Goal: Transaction & Acquisition: Purchase product/service

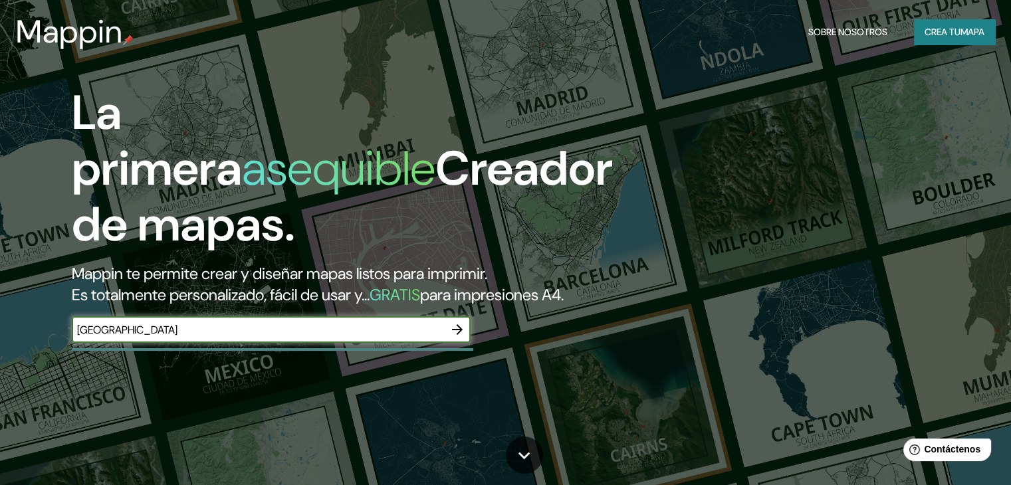
type input "[GEOGRAPHIC_DATA]"
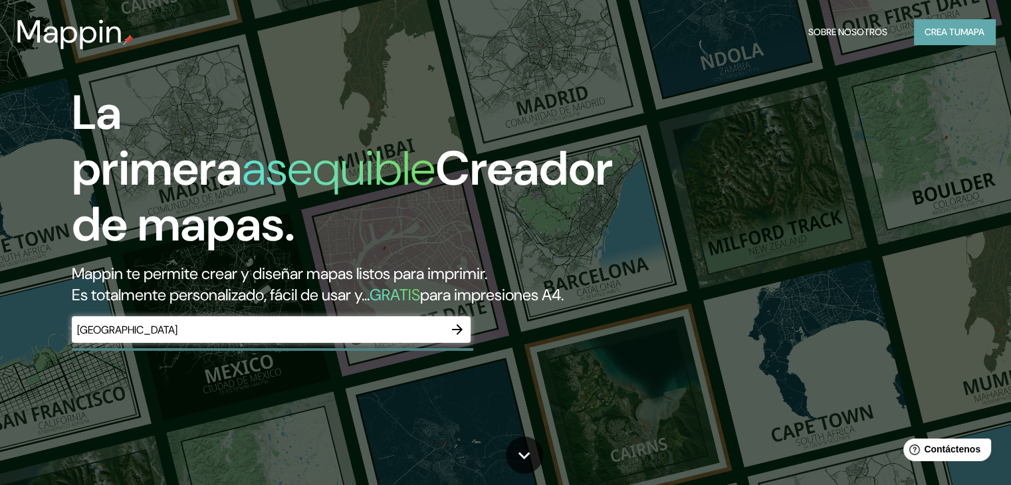
click at [937, 26] on font "Crea tu" at bounding box center [943, 32] width 36 height 12
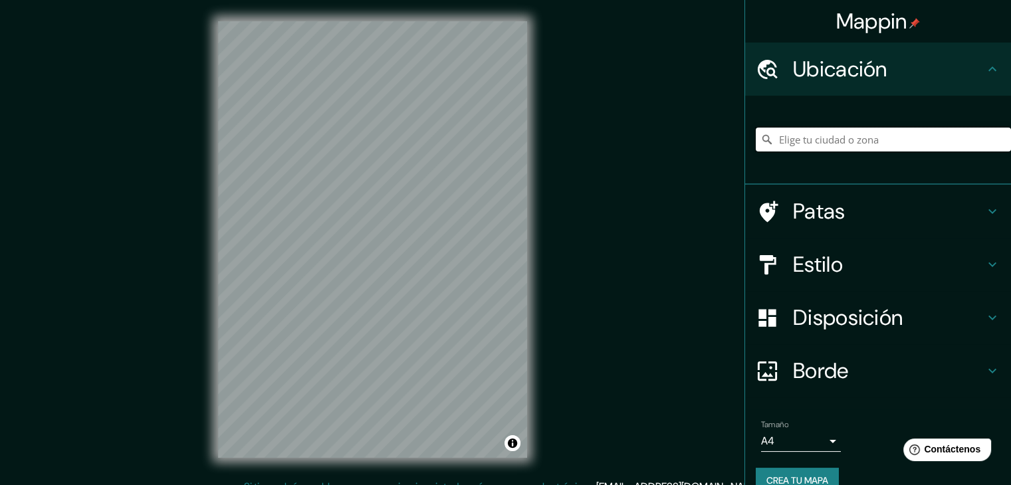
click at [823, 142] on input "Elige tu ciudad o zona" at bounding box center [883, 140] width 255 height 24
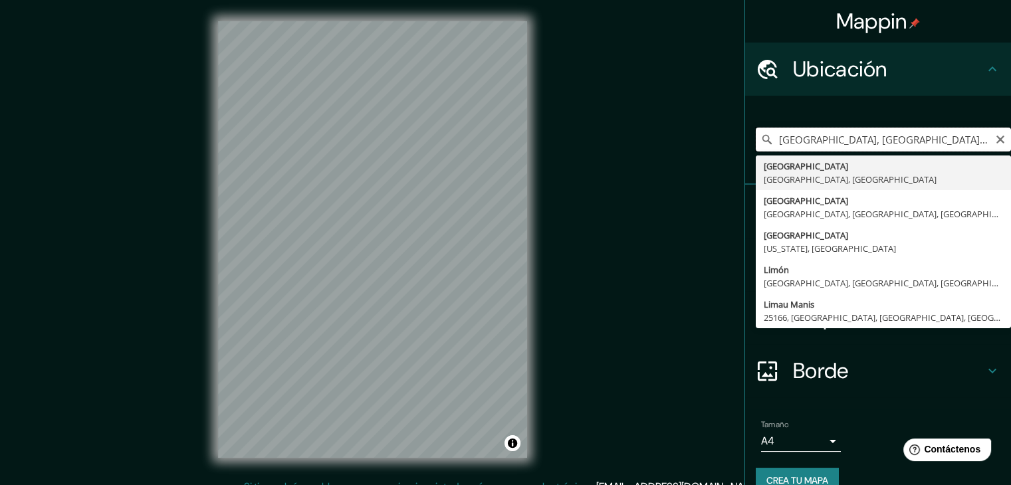
click at [832, 140] on input "[GEOGRAPHIC_DATA], [GEOGRAPHIC_DATA], [GEOGRAPHIC_DATA]" at bounding box center [883, 140] width 255 height 24
type input "[GEOGRAPHIC_DATA], [GEOGRAPHIC_DATA], [GEOGRAPHIC_DATA]"
click at [700, 139] on div "Mappin Ubicación [GEOGRAPHIC_DATA], [GEOGRAPHIC_DATA], [GEOGRAPHIC_DATA] [GEOGR…" at bounding box center [505, 250] width 1011 height 501
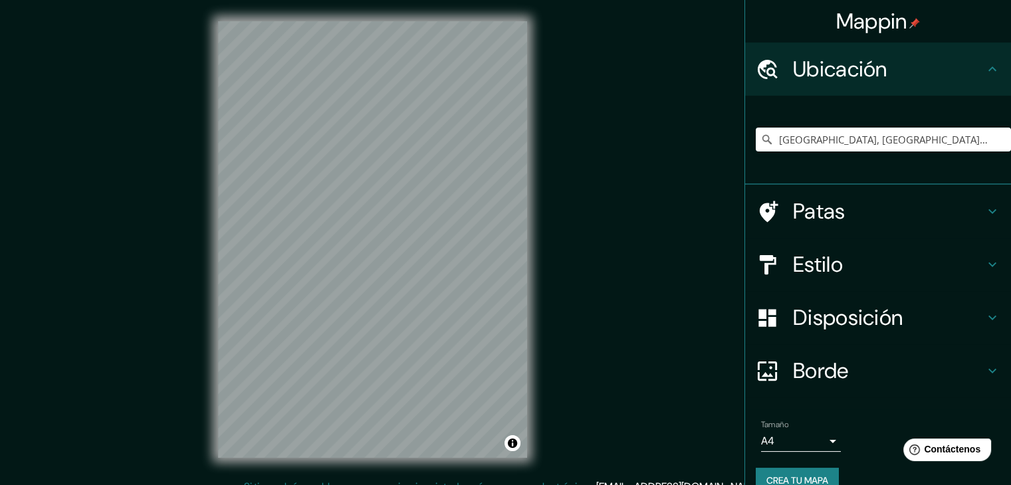
click at [809, 246] on div "Estilo" at bounding box center [878, 264] width 266 height 53
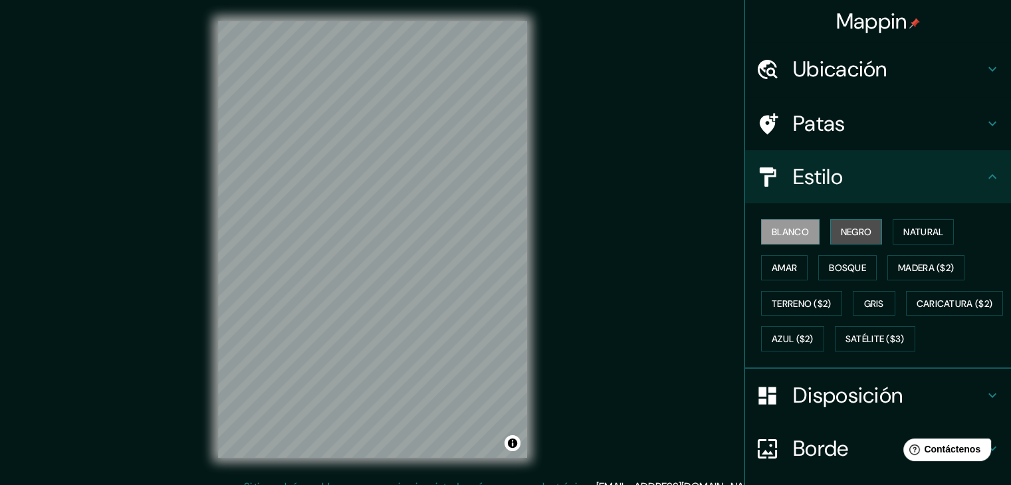
click at [843, 232] on font "Negro" at bounding box center [856, 232] width 31 height 12
click at [780, 226] on font "Blanco" at bounding box center [790, 232] width 37 height 12
click at [843, 231] on font "Negro" at bounding box center [856, 232] width 31 height 12
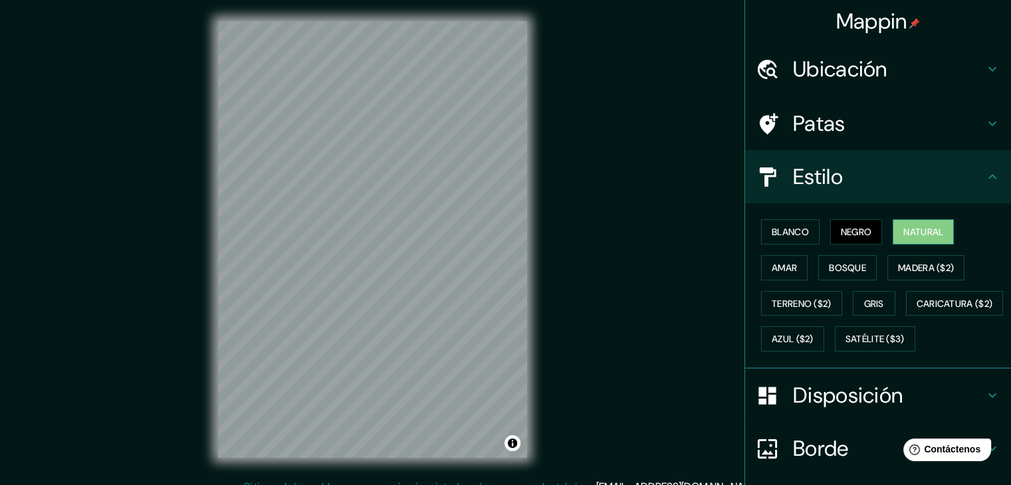
click at [906, 237] on font "Natural" at bounding box center [924, 232] width 40 height 12
click at [630, 205] on div "Mappin Ubicación [GEOGRAPHIC_DATA], [GEOGRAPHIC_DATA], [GEOGRAPHIC_DATA] [GEOGR…" at bounding box center [505, 250] width 1011 height 501
click at [175, 284] on div "Mappin Ubicación [GEOGRAPHIC_DATA], [GEOGRAPHIC_DATA], [GEOGRAPHIC_DATA] [GEOGR…" at bounding box center [505, 250] width 1011 height 501
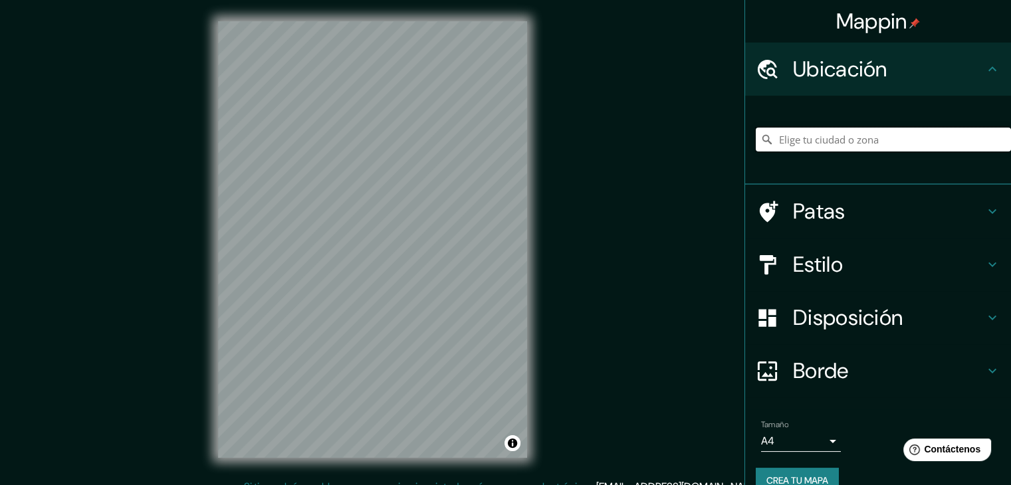
click at [783, 138] on input "Elige tu ciudad o zona" at bounding box center [883, 140] width 255 height 24
click at [917, 141] on input "Elige tu ciudad o zona" at bounding box center [883, 140] width 255 height 24
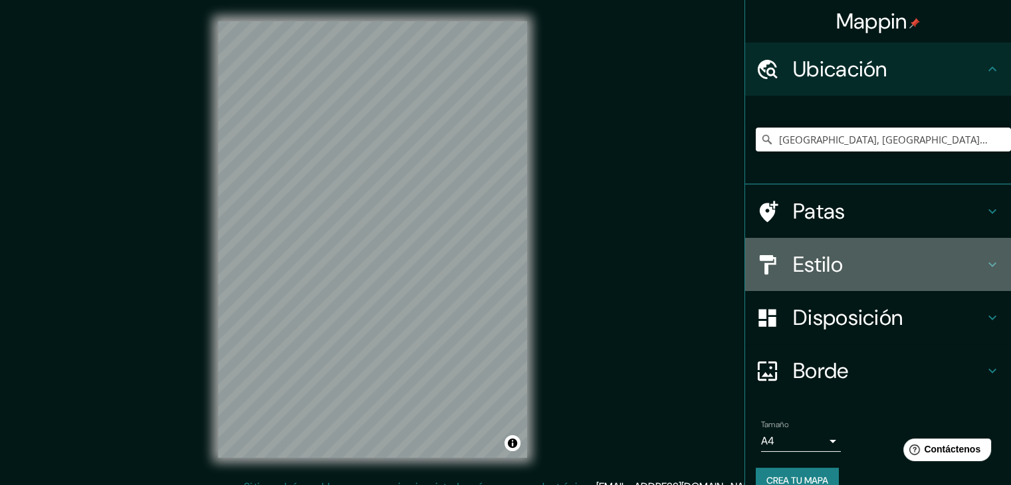
click at [839, 259] on h4 "Estilo" at bounding box center [889, 264] width 192 height 27
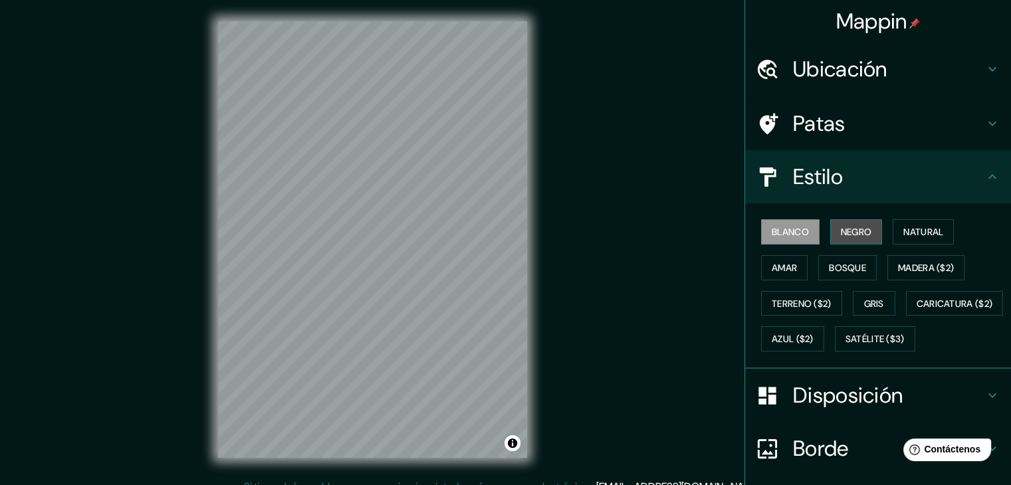
click at [838, 221] on button "Negro" at bounding box center [857, 231] width 53 height 25
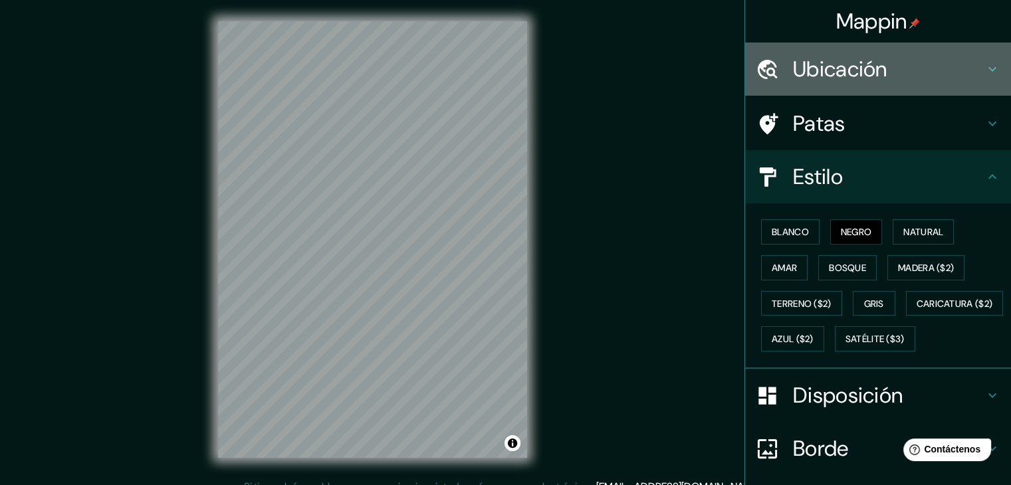
click at [833, 61] on font "Ubicación" at bounding box center [840, 69] width 94 height 28
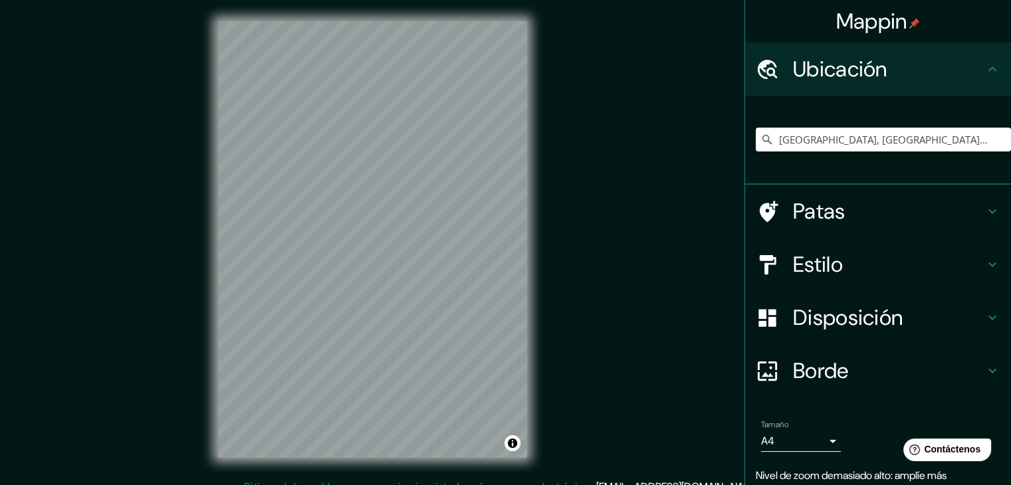
click at [931, 142] on input "[GEOGRAPHIC_DATA], [GEOGRAPHIC_DATA], [GEOGRAPHIC_DATA]" at bounding box center [883, 140] width 255 height 24
drag, startPoint x: 922, startPoint y: 140, endPoint x: 791, endPoint y: 141, distance: 130.3
click at [791, 141] on input "[GEOGRAPHIC_DATA], [GEOGRAPHIC_DATA], [GEOGRAPHIC_DATA]" at bounding box center [883, 140] width 255 height 24
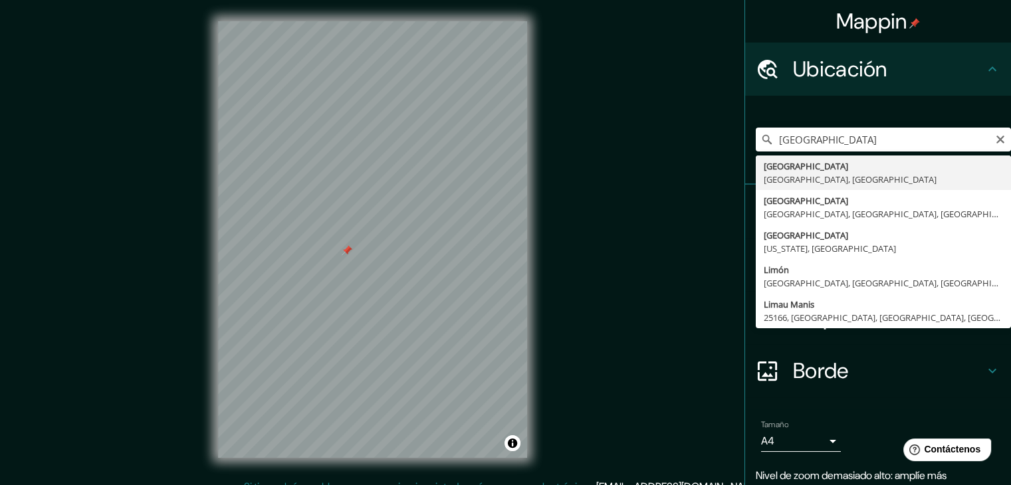
type input "[GEOGRAPHIC_DATA], [GEOGRAPHIC_DATA], [GEOGRAPHIC_DATA]"
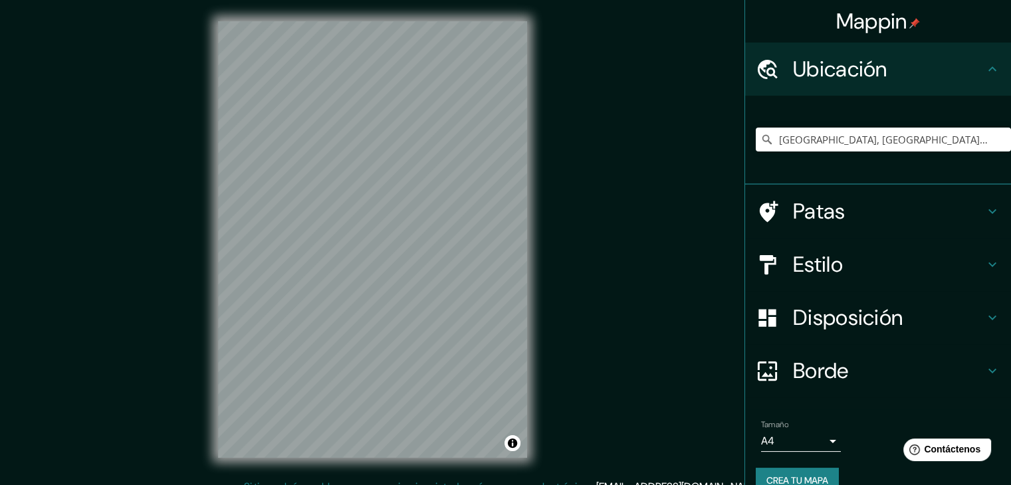
click at [857, 276] on h4 "Estilo" at bounding box center [889, 264] width 192 height 27
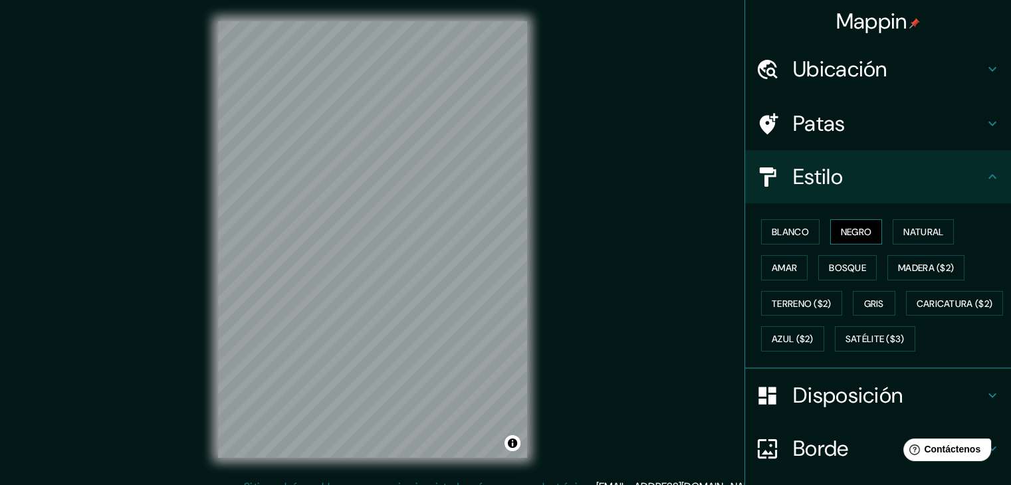
click at [843, 227] on font "Negro" at bounding box center [856, 232] width 31 height 12
click at [920, 227] on font "Natural" at bounding box center [924, 232] width 40 height 12
